Goal: Transaction & Acquisition: Obtain resource

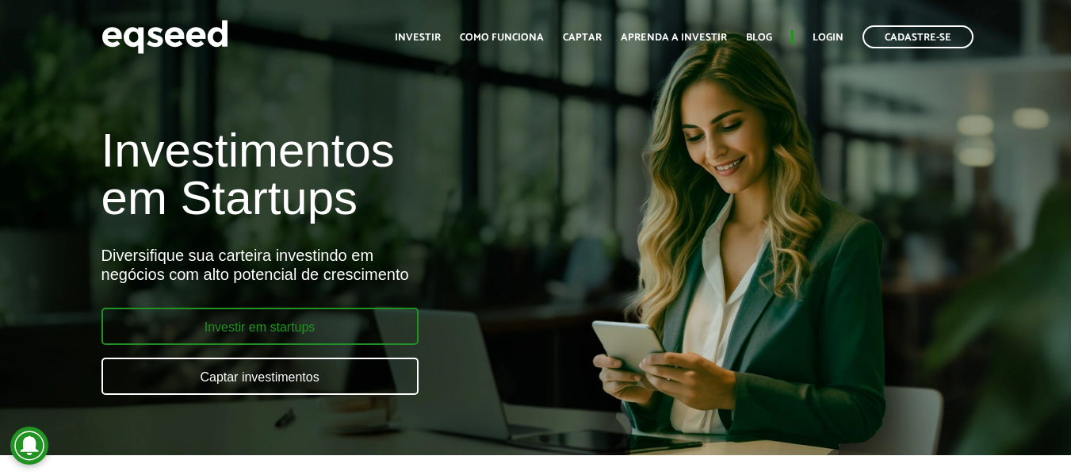
click at [295, 328] on link "Investir em startups" at bounding box center [259, 325] width 317 height 37
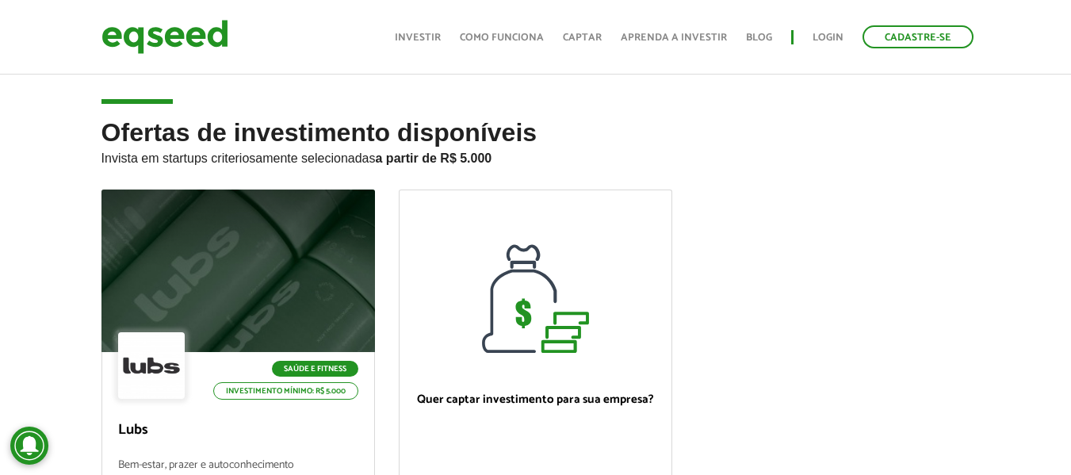
scroll to position [158, 0]
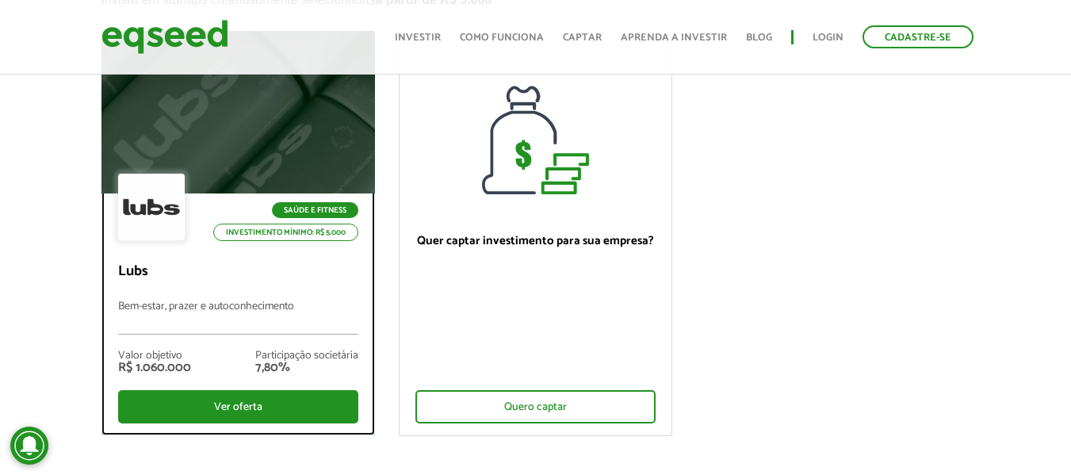
click at [258, 108] on div at bounding box center [238, 112] width 328 height 195
